Goal: Information Seeking & Learning: Learn about a topic

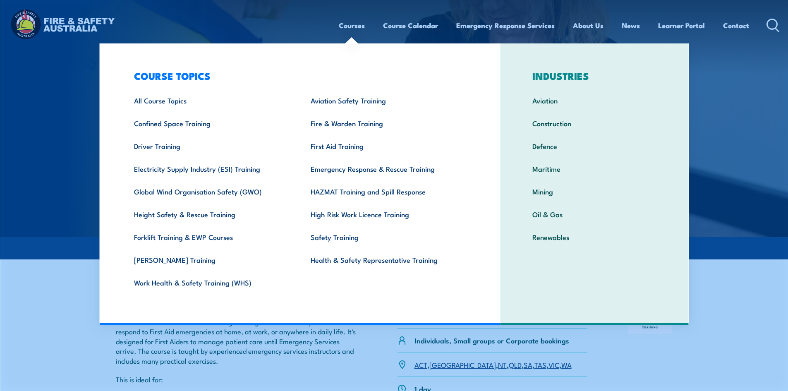
click at [356, 26] on link "Courses" at bounding box center [352, 25] width 26 height 22
click at [173, 99] on link "All Course Topics" at bounding box center [209, 100] width 177 height 23
click at [164, 100] on link "All Course Topics" at bounding box center [209, 100] width 177 height 23
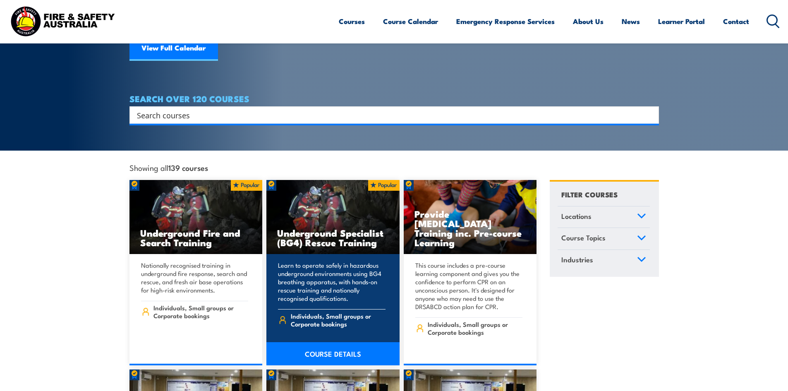
scroll to position [124, 0]
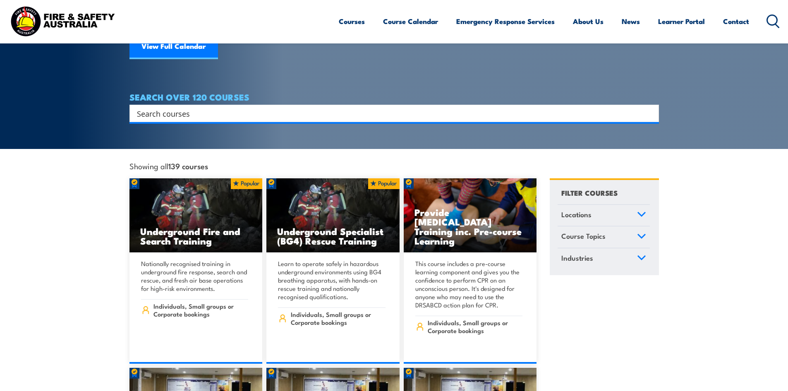
click at [219, 107] on input "Search input" at bounding box center [389, 113] width 504 height 12
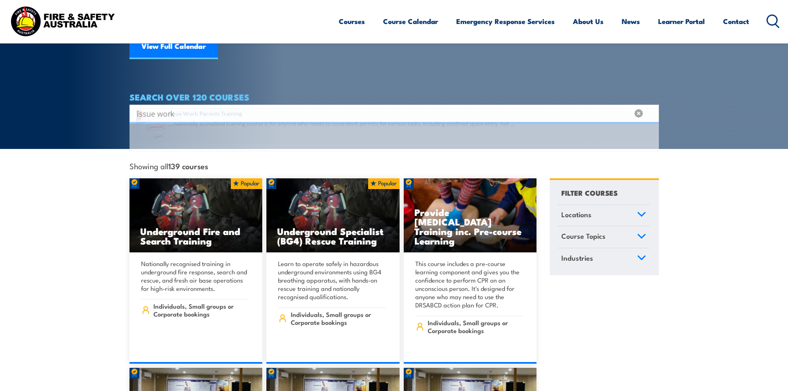
type input "issue work"
click at [212, 130] on span at bounding box center [394, 138] width 525 height 39
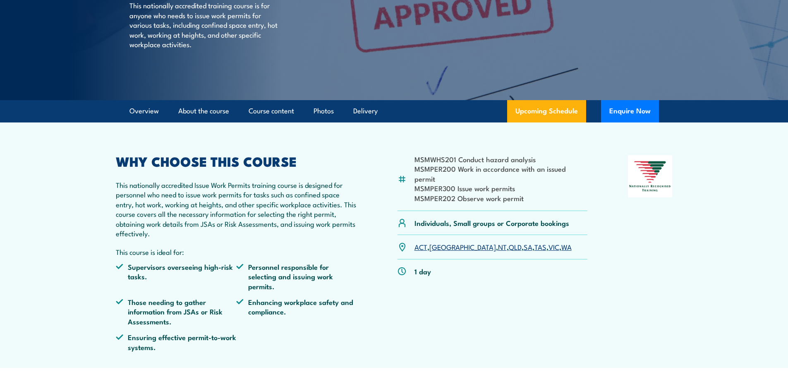
scroll to position [83, 0]
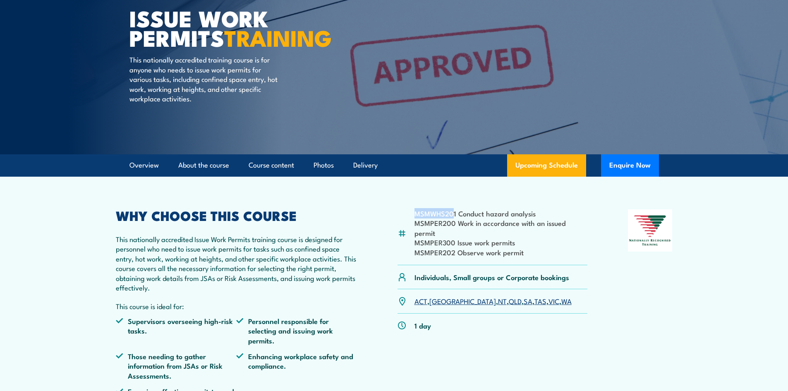
drag, startPoint x: 454, startPoint y: 213, endPoint x: 416, endPoint y: 214, distance: 38.5
click at [416, 214] on li "MSMWHS201 Conduct hazard analysis" at bounding box center [501, 214] width 173 height 10
drag, startPoint x: 457, startPoint y: 214, endPoint x: 416, endPoint y: 214, distance: 40.6
click at [416, 214] on li "MSMWHS201 Conduct hazard analysis" at bounding box center [501, 214] width 173 height 10
copy li "MSMWHS201"
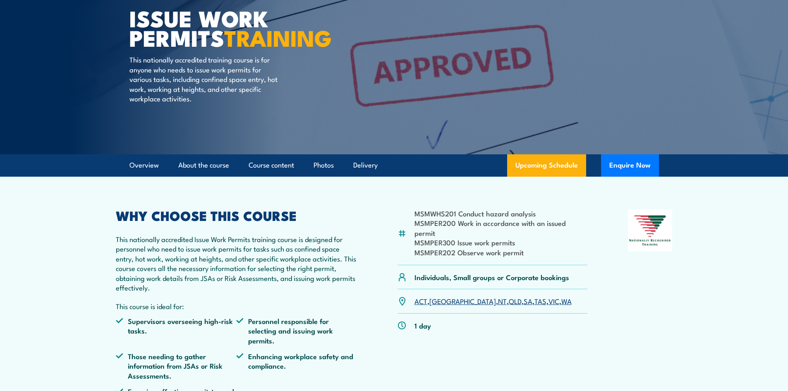
click at [448, 223] on li "MSMPER200 Work in accordance with an issued permit" at bounding box center [501, 227] width 173 height 19
drag, startPoint x: 454, startPoint y: 223, endPoint x: 412, endPoint y: 222, distance: 41.8
click at [412, 222] on div "MSMWHS201 Conduct hazard analysis MSMPER200 Work in accordance with an issued p…" at bounding box center [493, 237] width 190 height 56
copy li "MSMPER200"
drag, startPoint x: 455, startPoint y: 232, endPoint x: 416, endPoint y: 233, distance: 38.5
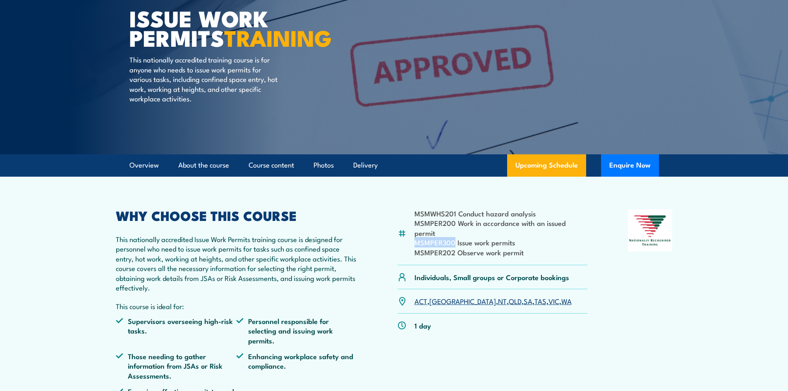
click at [416, 238] on li "MSMPER300 Issue work permits" at bounding box center [501, 243] width 173 height 10
copy li "MSMPER300"
drag, startPoint x: 454, startPoint y: 243, endPoint x: 416, endPoint y: 241, distance: 37.3
click at [416, 247] on li "MSMPER202 Observe work permit" at bounding box center [501, 252] width 173 height 10
copy li "MSMPER202"
